Goal: Task Accomplishment & Management: Use online tool/utility

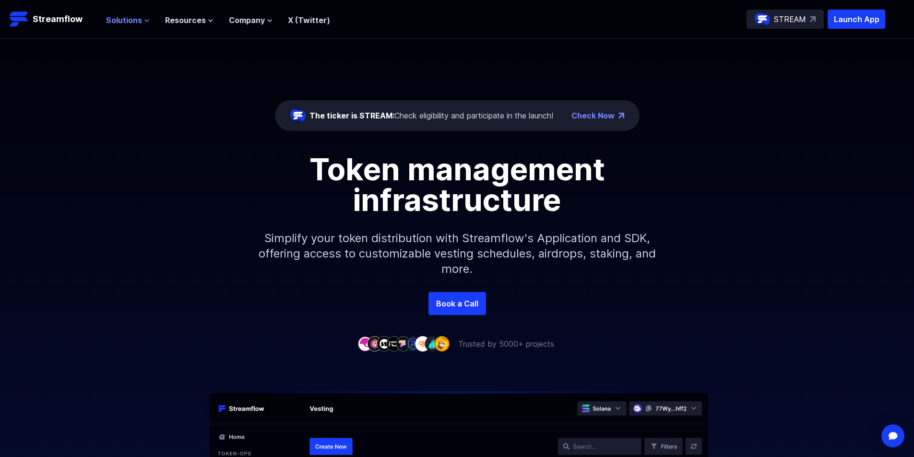
click at [128, 21] on span "Solutions" at bounding box center [124, 20] width 36 height 12
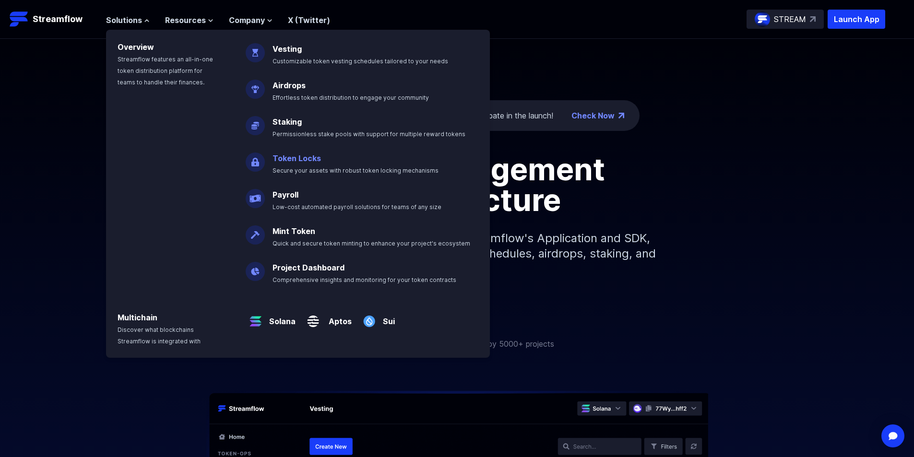
click at [295, 156] on link "Token Locks" at bounding box center [297, 159] width 48 height 10
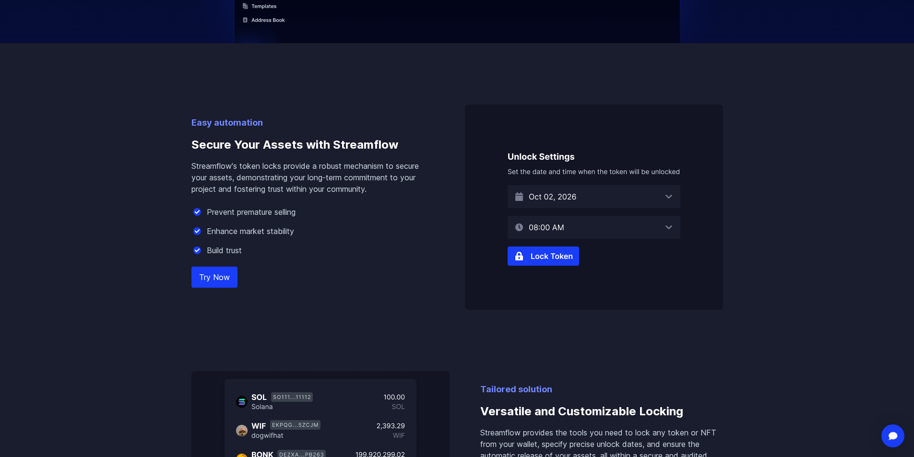
scroll to position [528, 0]
click at [578, 203] on img at bounding box center [594, 206] width 258 height 205
click at [578, 197] on img at bounding box center [594, 206] width 258 height 205
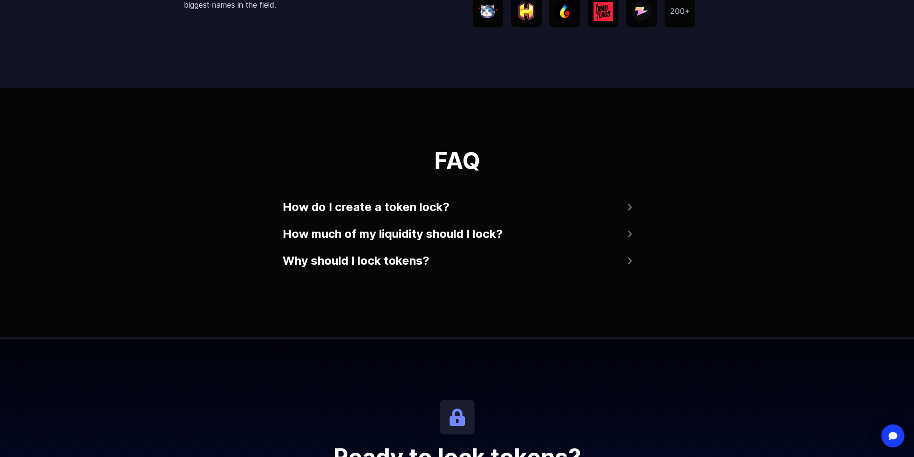
scroll to position [1824, 0]
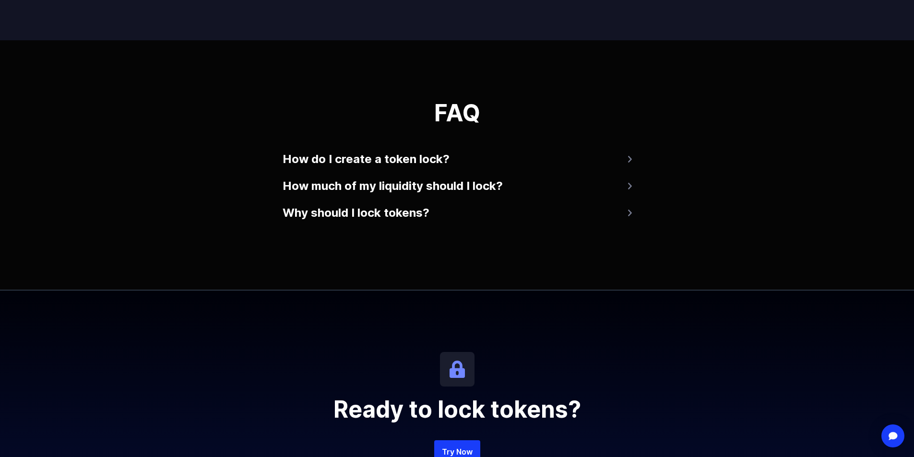
click at [391, 158] on button "How do I create a token lock?" at bounding box center [457, 159] width 349 height 23
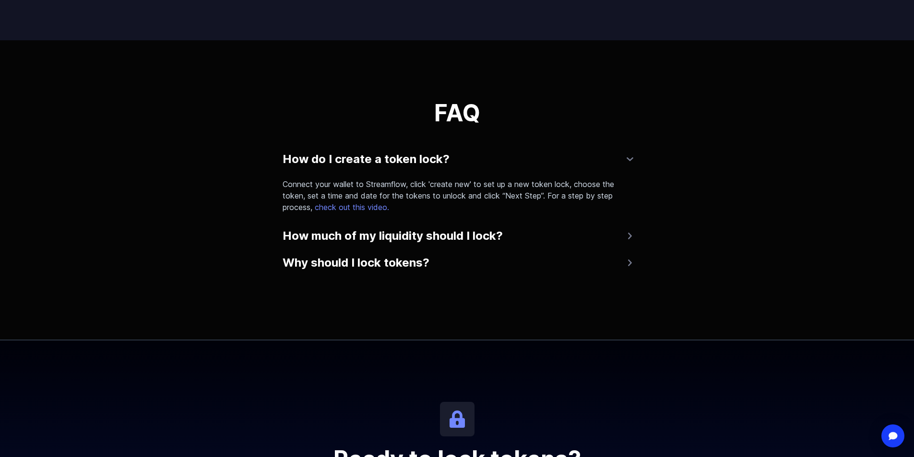
click at [628, 162] on button "How do I create a token lock?" at bounding box center [457, 159] width 349 height 23
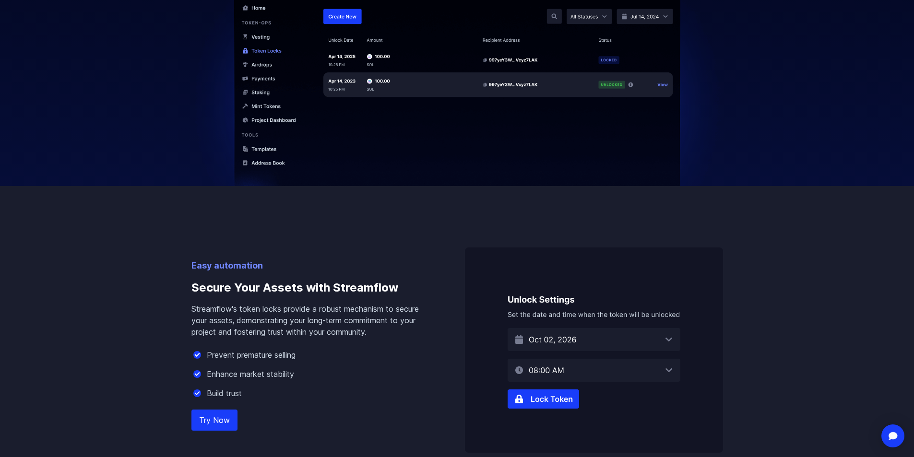
scroll to position [624, 0]
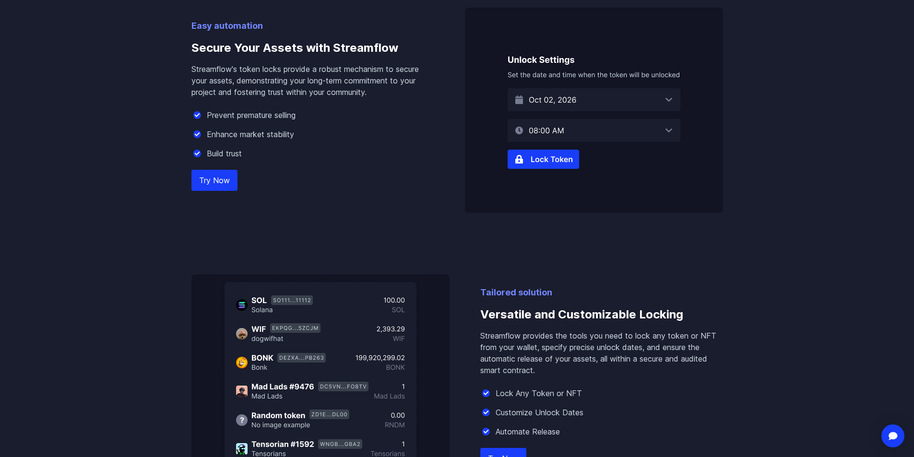
click at [225, 180] on link "Try Now" at bounding box center [214, 180] width 46 height 21
